Goal: Information Seeking & Learning: Understand process/instructions

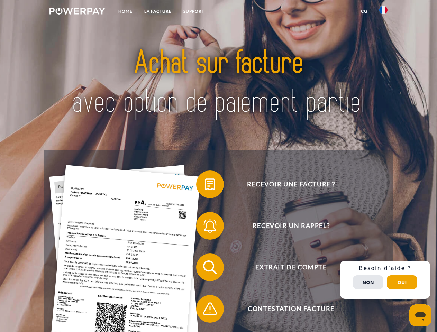
click at [77, 12] on img at bounding box center [77, 11] width 56 height 7
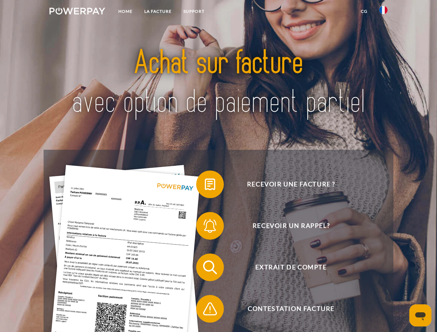
click at [383, 12] on img at bounding box center [383, 10] width 8 height 8
click at [364, 11] on link "CG" at bounding box center [364, 11] width 18 height 12
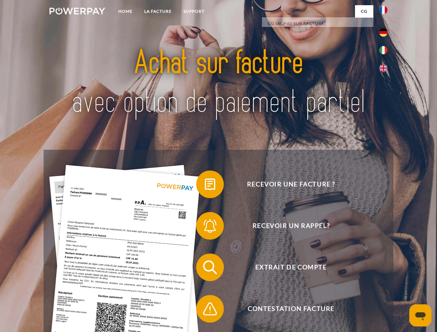
click at [205, 186] on span at bounding box center [199, 184] width 35 height 35
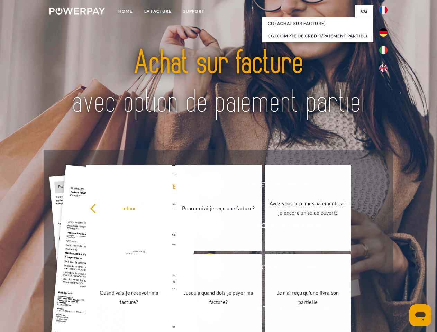
click at [205, 227] on div "Recevoir une facture ? Recevoir un rappel? Extrait de compte retour" at bounding box center [218, 288] width 349 height 277
click at [205, 269] on link "Jusqu'à quand dois-je payer ma facture?" at bounding box center [218, 297] width 86 height 86
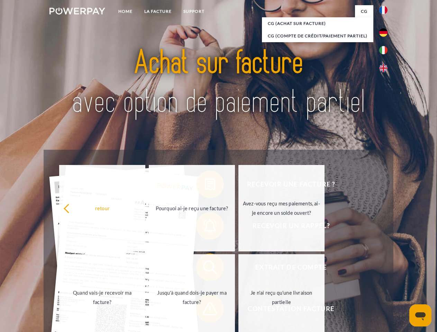
click at [205, 310] on span at bounding box center [199, 309] width 35 height 35
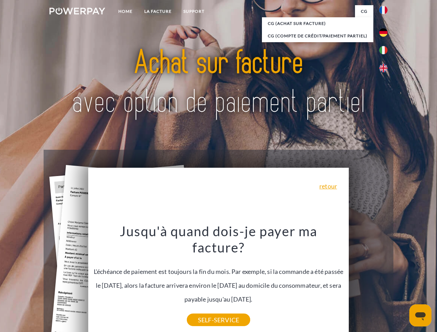
click at [385, 280] on div "Recevoir une facture ? Recevoir un rappel? Extrait de compte retour" at bounding box center [218, 288] width 349 height 277
click at [368, 281] on span "Extrait de compte" at bounding box center [290, 267] width 169 height 28
click at [402, 282] on header "Home LA FACTURE Support" at bounding box center [218, 239] width 437 height 478
